Goal: Task Accomplishment & Management: Manage account settings

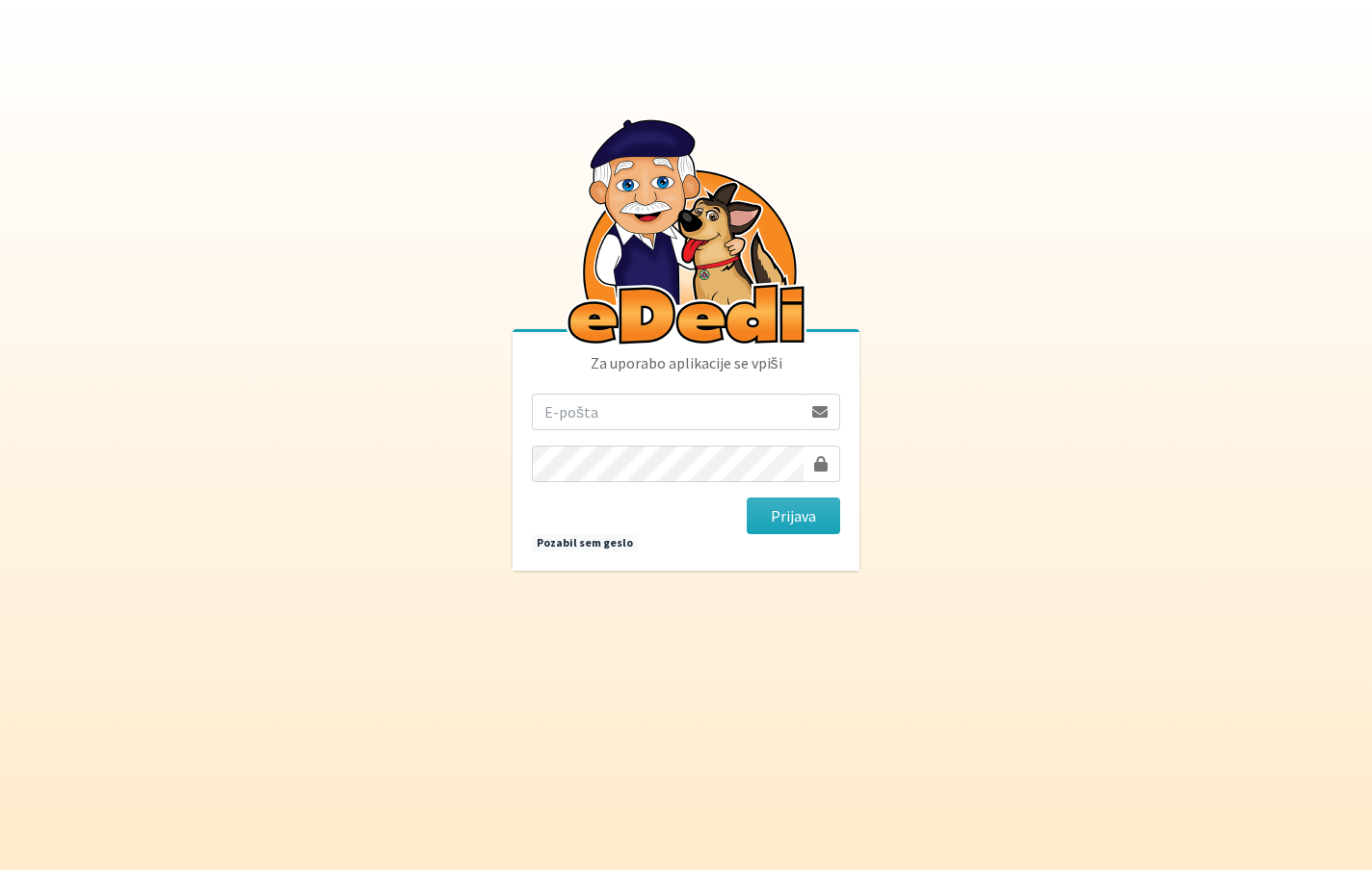
type input "[EMAIL_ADDRESS][DOMAIN_NAME]"
click at [823, 555] on div "Za uporabo aplikacije se vpiši ziga.dobnikar@protonmail.com Prijava Pozabil sem…" at bounding box center [685, 451] width 346 height 239
click at [810, 525] on button "Prijava" at bounding box center [793, 516] width 93 height 37
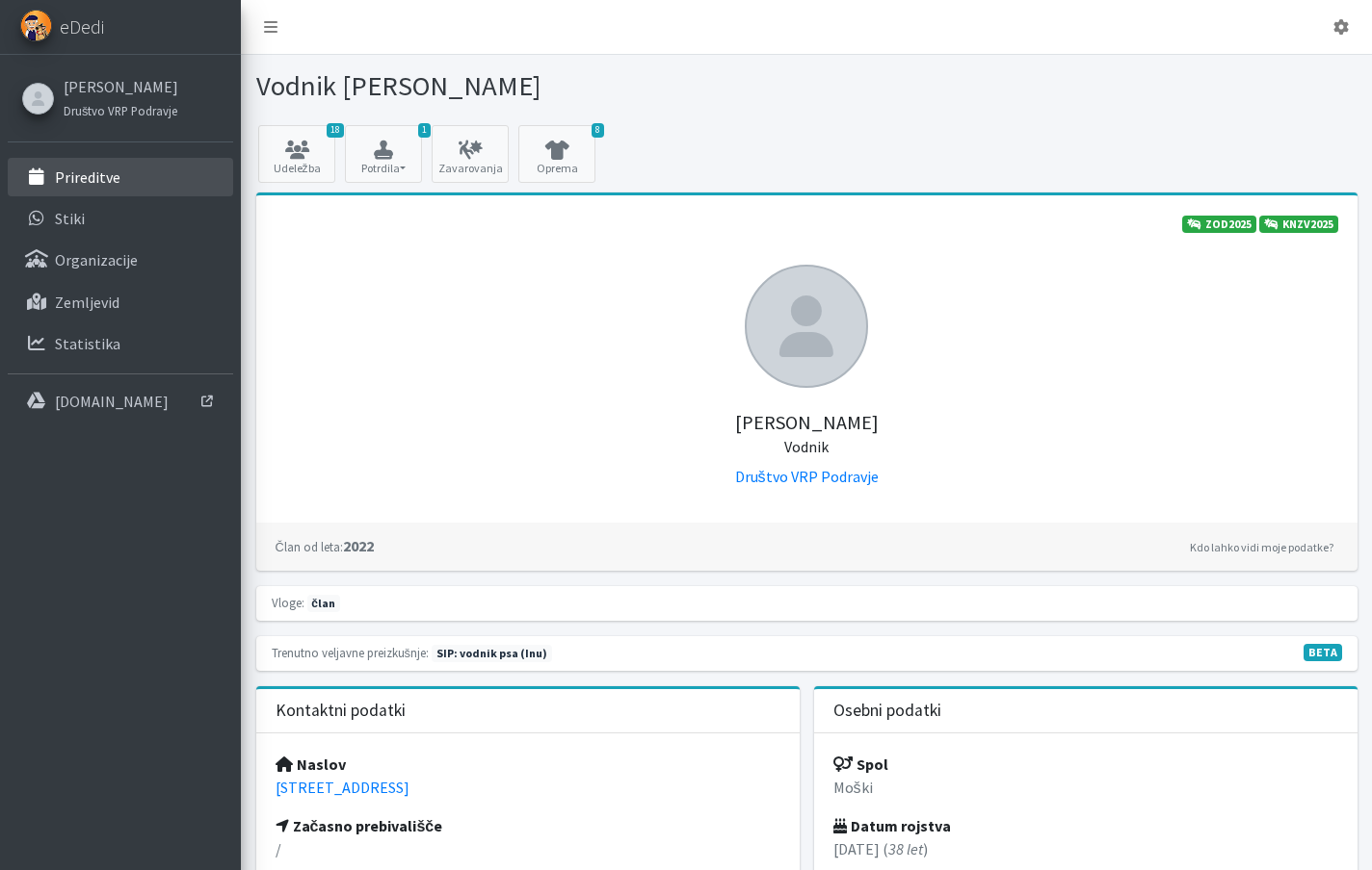
click at [112, 176] on p "Prireditve" at bounding box center [88, 177] width 66 height 19
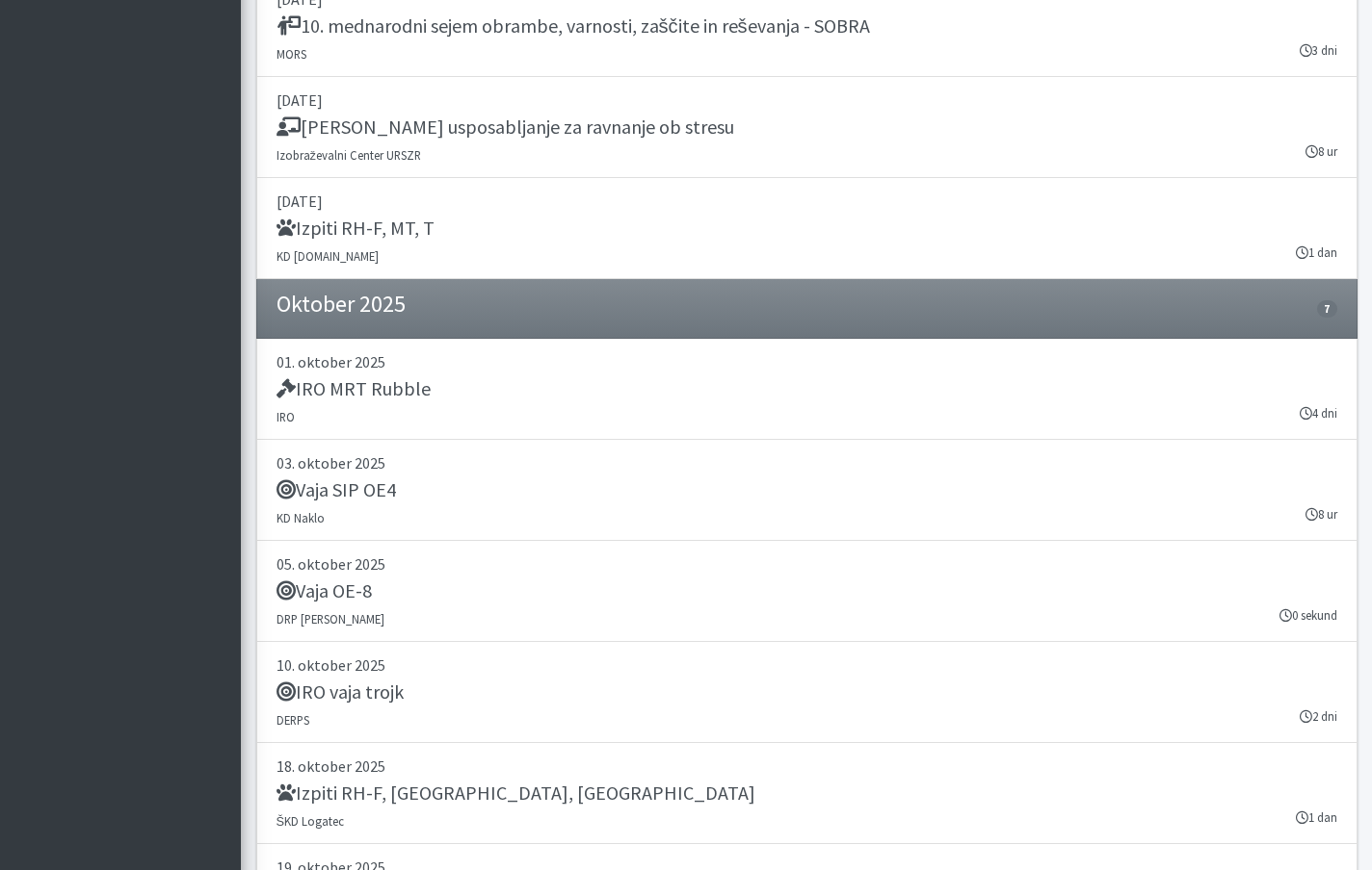
scroll to position [2802, 0]
